Goal: Check status: Check status

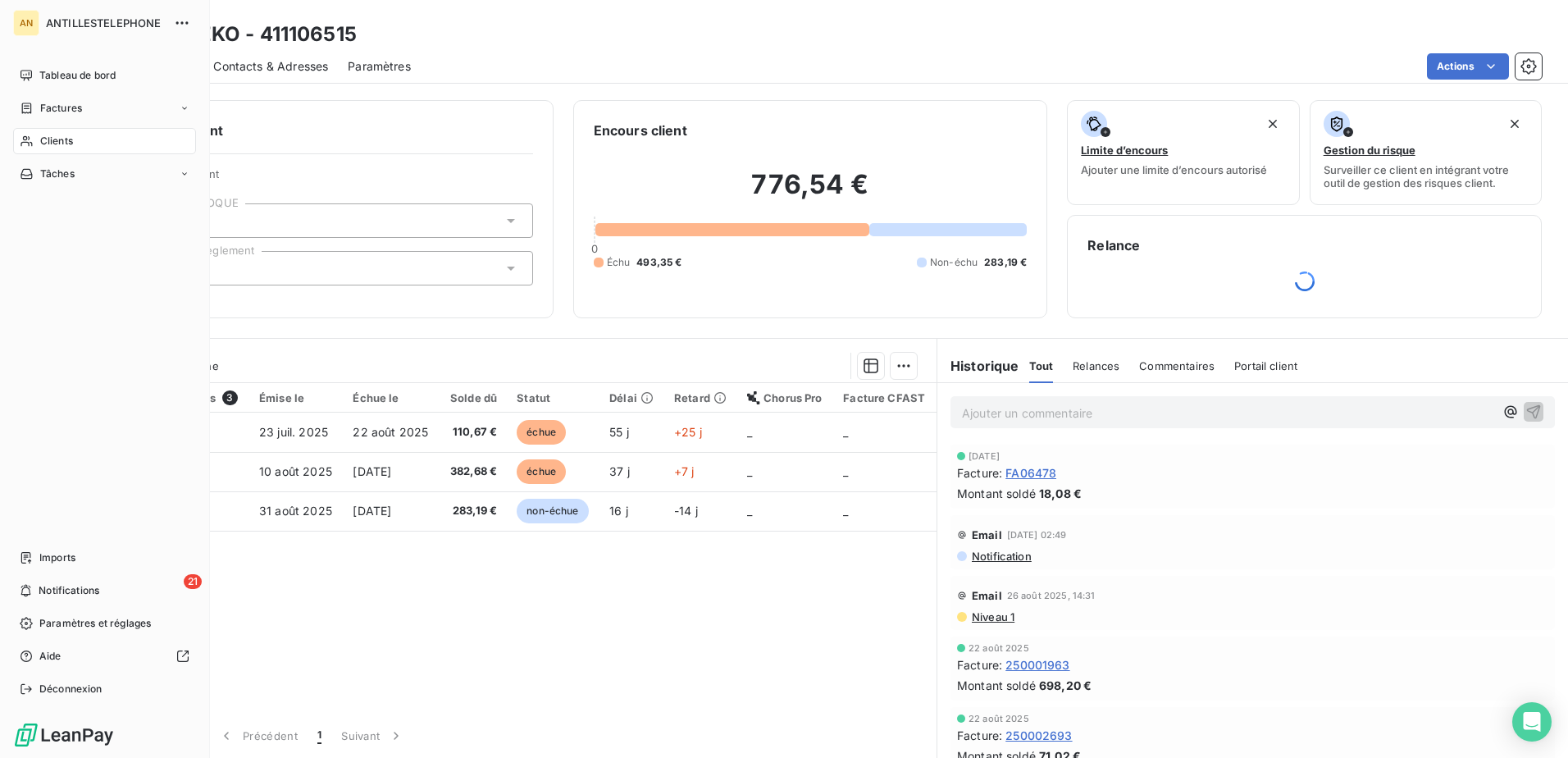
click at [28, 138] on icon at bounding box center [26, 141] width 14 height 13
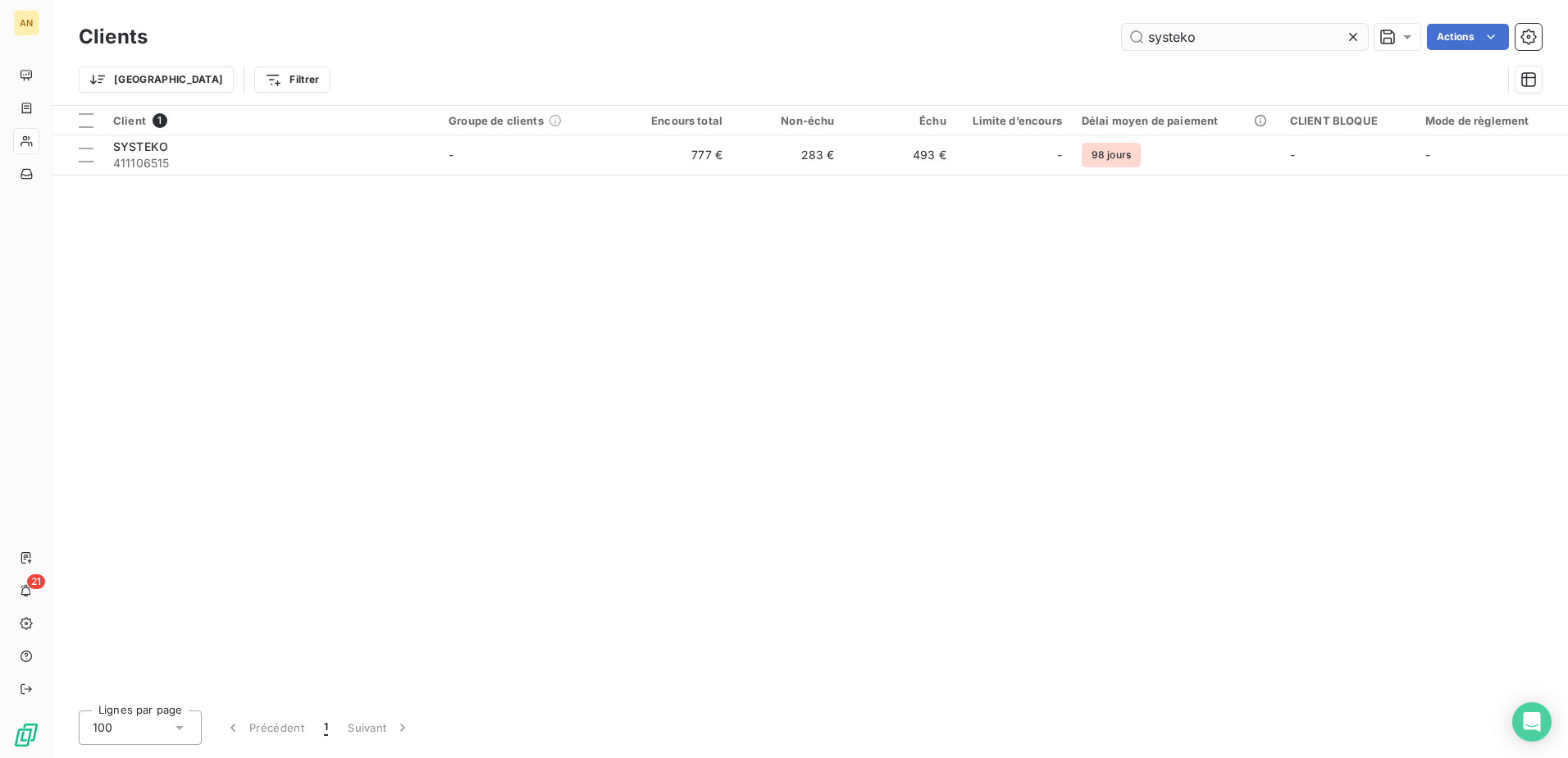
drag, startPoint x: 1214, startPoint y: 36, endPoint x: 1123, endPoint y: 36, distance: 91.0
click at [1123, 36] on input "systeko" at bounding box center [1244, 37] width 246 height 26
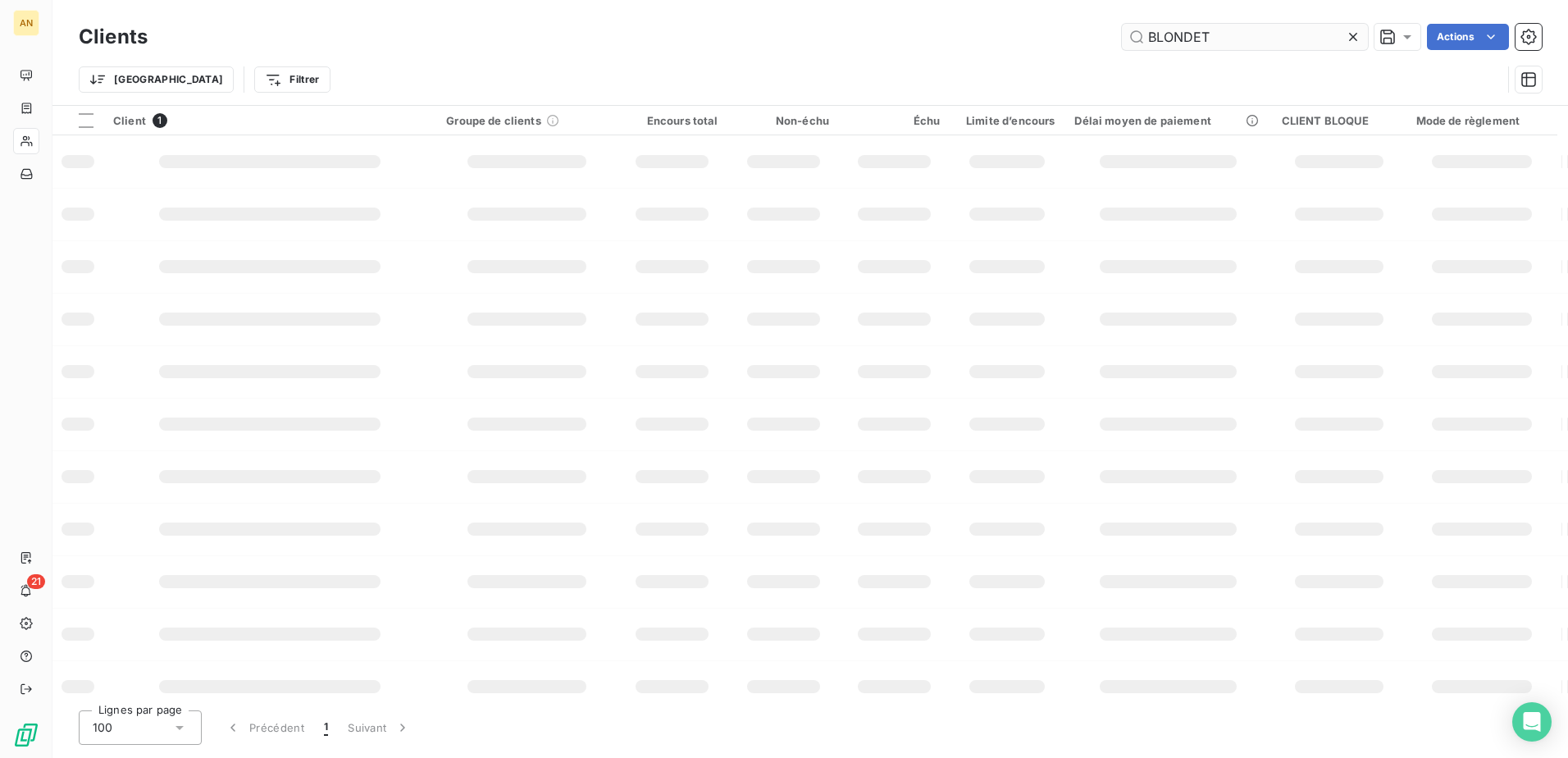
type input "BLONDET"
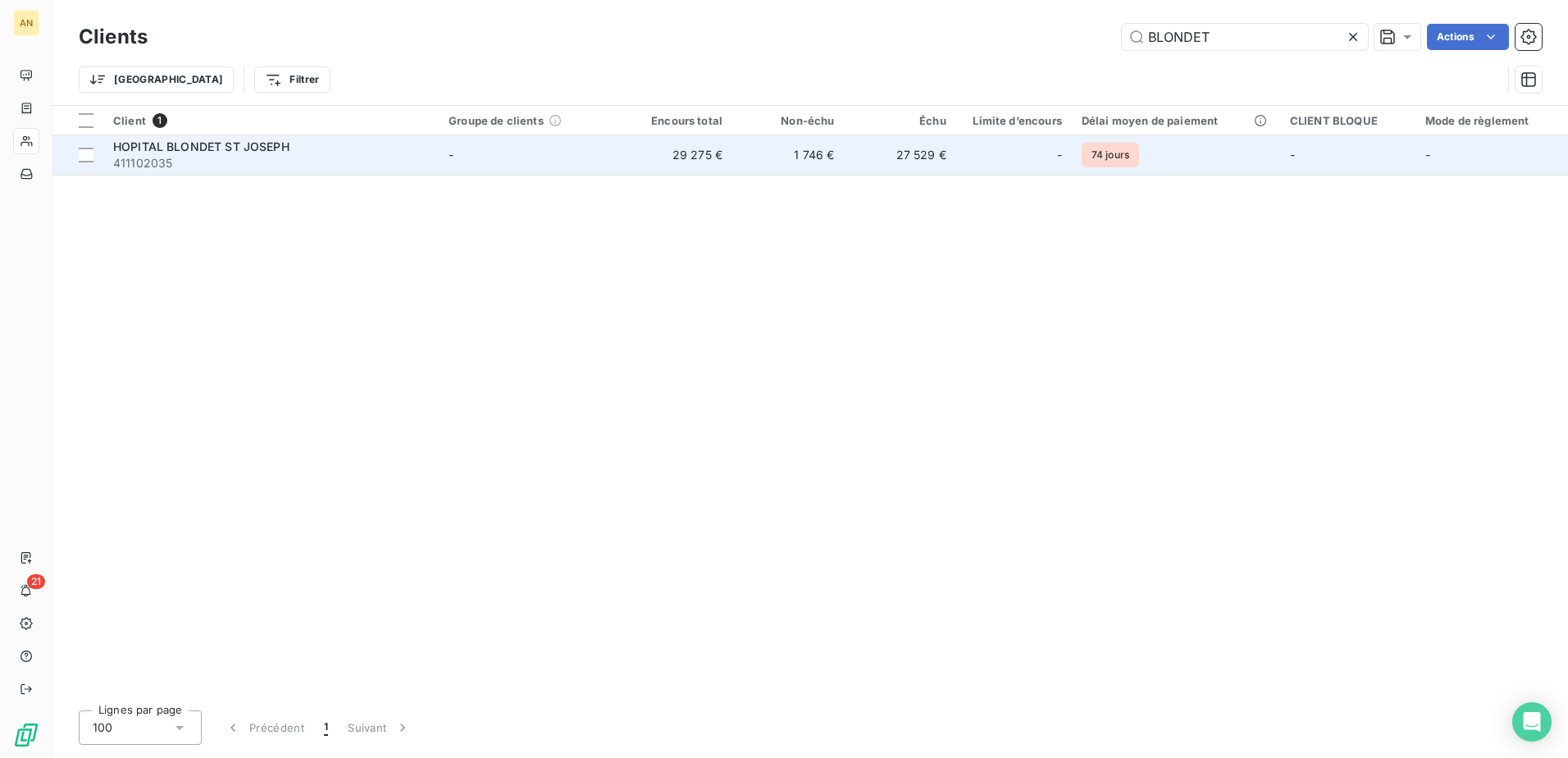
click at [747, 154] on td "1 746 €" at bounding box center [788, 155] width 111 height 39
